Goal: Transaction & Acquisition: Purchase product/service

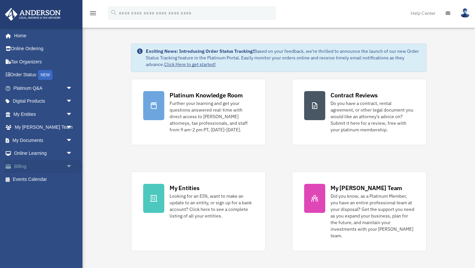
click at [31, 163] on link "Billing arrow_drop_down" at bounding box center [44, 166] width 78 height 13
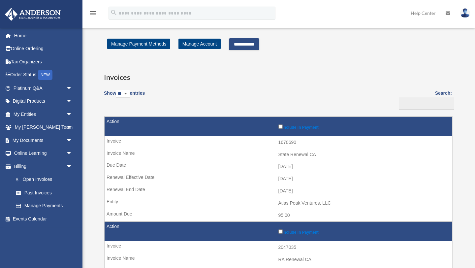
click at [248, 45] on input "**********" at bounding box center [244, 44] width 30 height 12
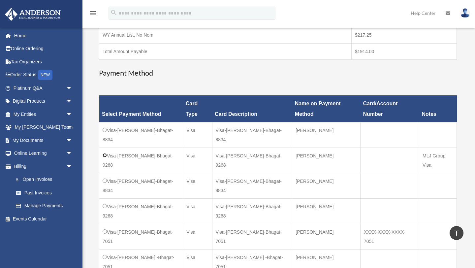
scroll to position [272, 0]
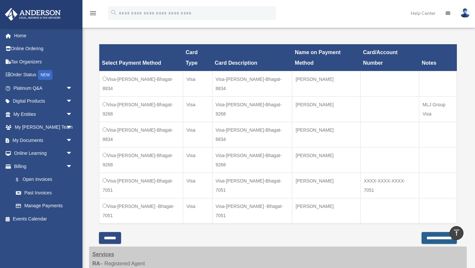
click at [432, 232] on input "**********" at bounding box center [438, 238] width 35 height 12
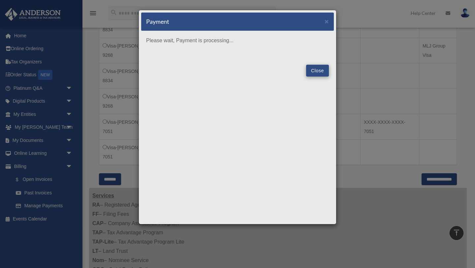
scroll to position [337, 0]
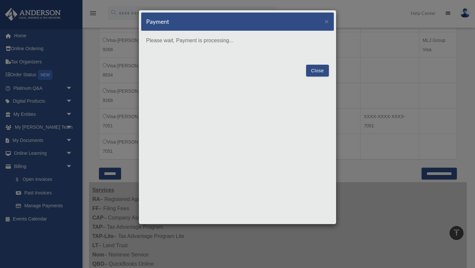
click at [318, 71] on button "Close" at bounding box center [317, 71] width 23 height 12
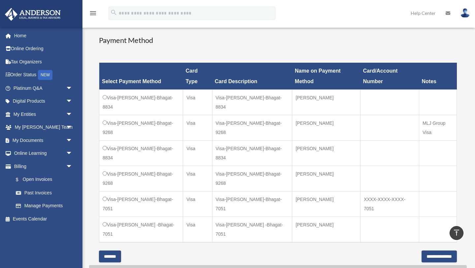
scroll to position [226, 0]
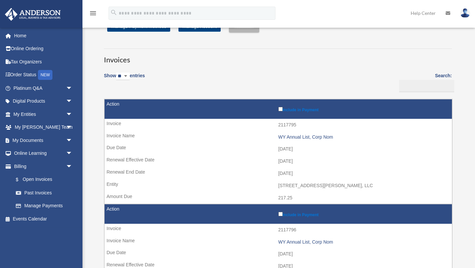
scroll to position [22, 0]
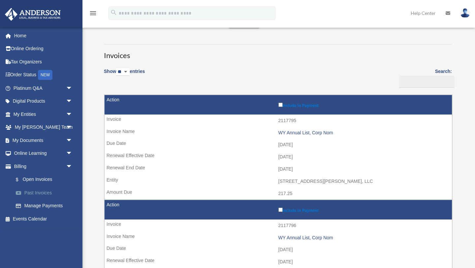
click at [49, 191] on link "Past Invoices" at bounding box center [45, 192] width 73 height 13
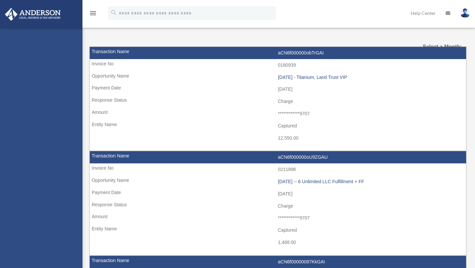
select select
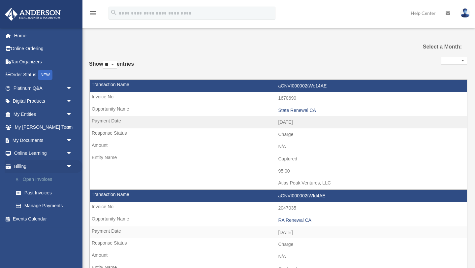
click at [32, 177] on link "$ Open Invoices" at bounding box center [45, 180] width 73 height 14
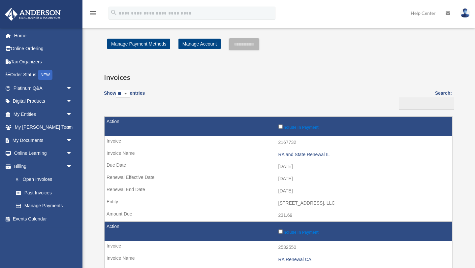
click at [468, 14] on img at bounding box center [465, 13] width 10 height 10
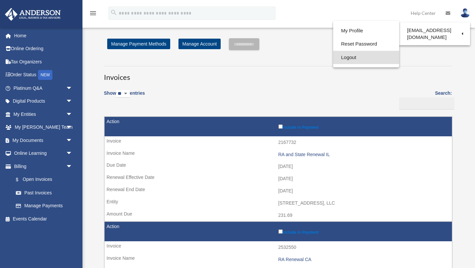
click at [352, 56] on link "Logout" at bounding box center [366, 58] width 66 height 14
